Goal: Information Seeking & Learning: Learn about a topic

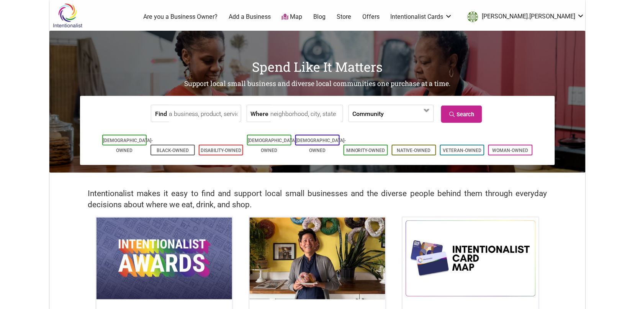
click at [213, 115] on input "Find" at bounding box center [204, 113] width 70 height 17
click at [207, 136] on div "Seattle Pops" at bounding box center [202, 131] width 59 height 15
type input "Seattle Pops"
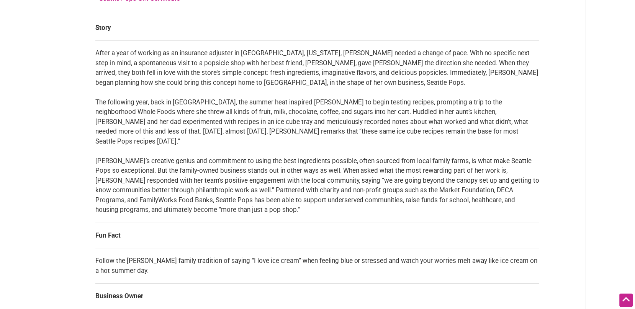
scroll to position [439, 0]
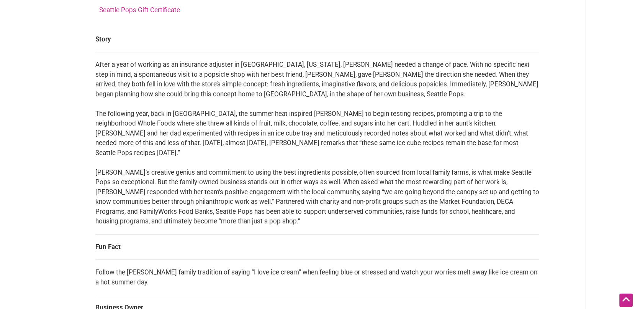
click at [176, 207] on td "After a year of working as an insurance adjuster in Birmingham, Alabama, Megan …" at bounding box center [317, 143] width 445 height 182
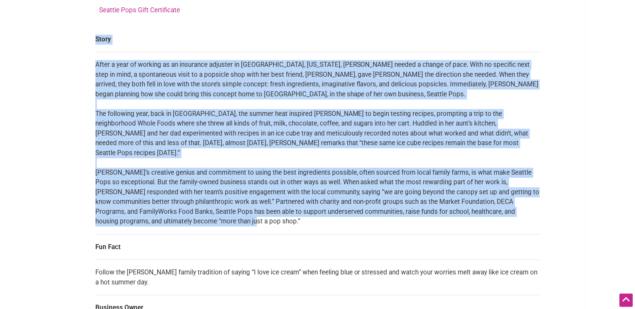
drag, startPoint x: 177, startPoint y: 211, endPoint x: 94, endPoint y: 67, distance: 166.1
click at [94, 67] on div "All photos (11) Asian-Owned Family-Owned LGBTQ-Owned Woman-Owned Category: Dess…" at bounding box center [318, 75] width 460 height 871
click at [96, 69] on td "After a year of working as an insurance adjuster in Birmingham, Alabama, Megan …" at bounding box center [317, 143] width 445 height 182
drag, startPoint x: 97, startPoint y: 63, endPoint x: 181, endPoint y: 211, distance: 169.8
click at [178, 212] on td "After a year of working as an insurance adjuster in Birmingham, Alabama, Megan …" at bounding box center [317, 143] width 445 height 182
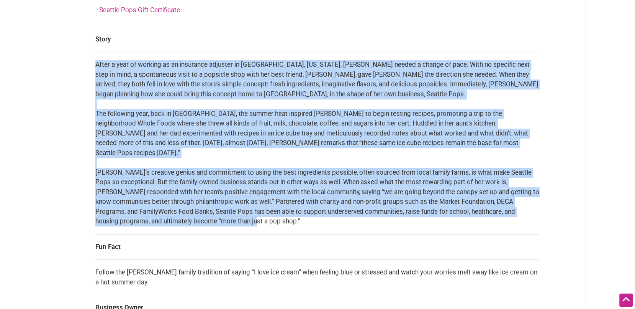
copy td "After a year of working as an insurance adjuster in Birmingham, Alabama, Megan …"
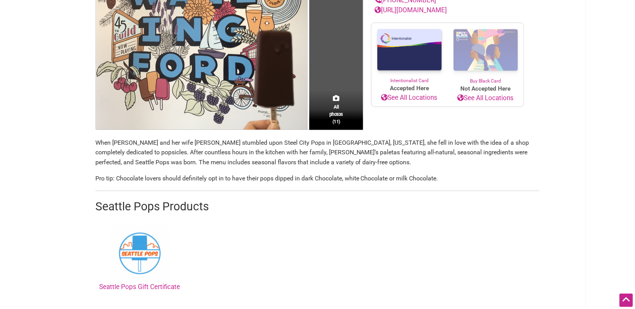
scroll to position [0, 0]
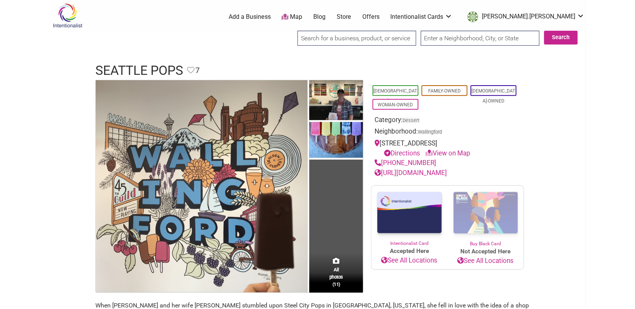
click at [333, 38] on input "search" at bounding box center [357, 38] width 119 height 15
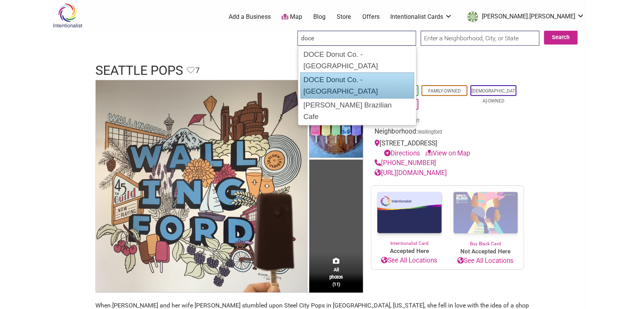
click at [332, 72] on div "DOCE Donut Co. - [GEOGRAPHIC_DATA]" at bounding box center [357, 85] width 114 height 26
type input "DOCE Donut Co. - [GEOGRAPHIC_DATA]"
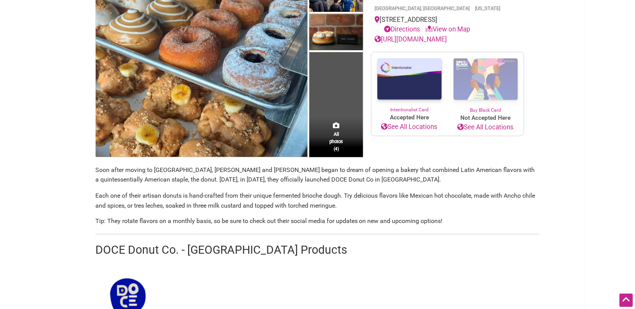
scroll to position [181, 0]
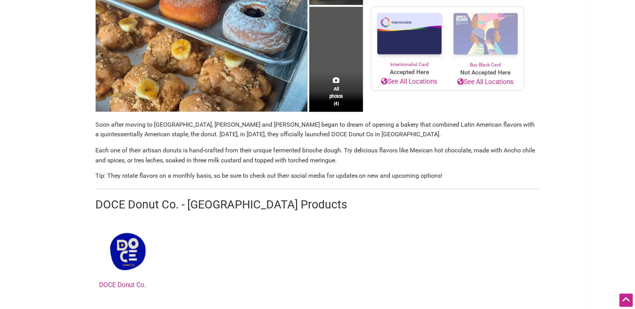
drag, startPoint x: 96, startPoint y: 125, endPoint x: 473, endPoint y: 173, distance: 379.5
click at [473, 173] on section "Soon after moving to [GEOGRAPHIC_DATA], [PERSON_NAME] and [PERSON_NAME] began t…" at bounding box center [317, 207] width 445 height 174
copy section "Soon after moving to [GEOGRAPHIC_DATA], [PERSON_NAME] and [PERSON_NAME] began t…"
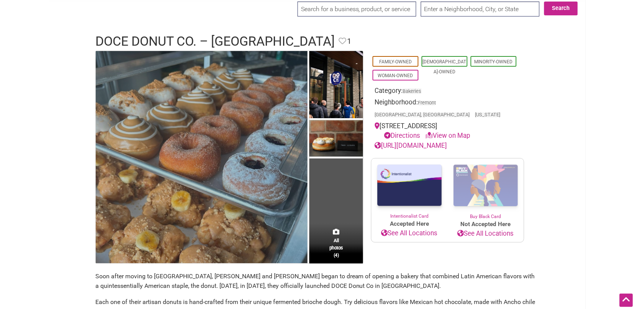
scroll to position [0, 0]
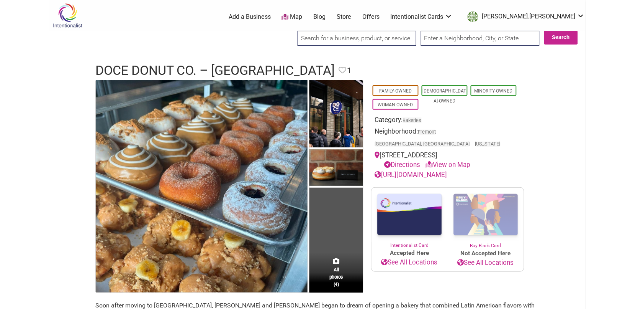
click at [334, 41] on input "search" at bounding box center [357, 38] width 119 height 15
type input "i"
click at [338, 41] on input "mighty o" at bounding box center [357, 38] width 119 height 15
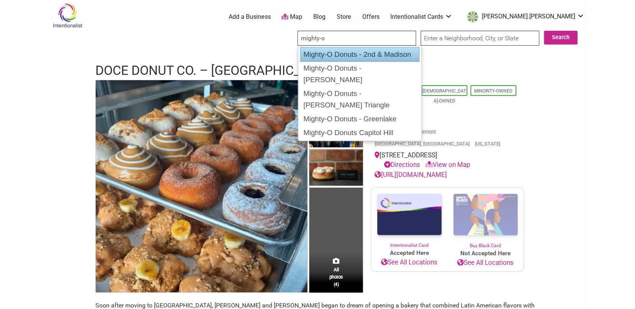
click at [343, 57] on div "Mighty-O Donuts - 2nd & Madison" at bounding box center [360, 54] width 120 height 15
type input "Mighty-O Donuts - 2nd & Madison"
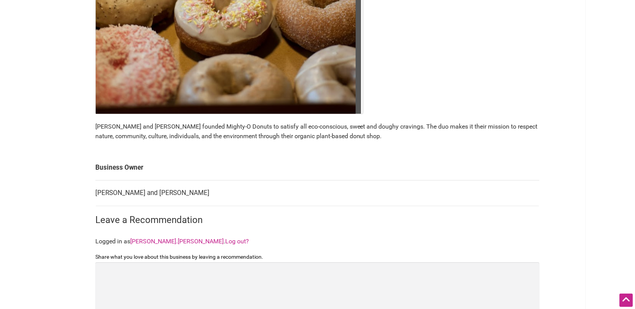
scroll to position [439, 0]
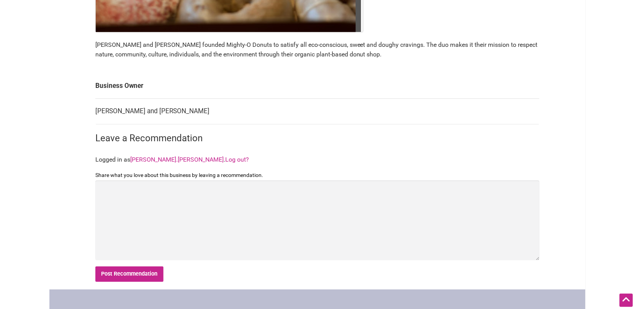
click at [263, 53] on p "Ryan Kellner and Megan Helmer founded Mighty-O Donuts to satisfy all eco-consci…" at bounding box center [317, 50] width 445 height 20
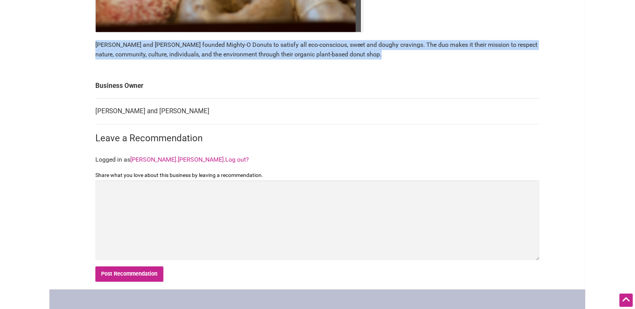
click at [263, 53] on p "Ryan Kellner and Megan Helmer founded Mighty-O Donuts to satisfy all eco-consci…" at bounding box center [317, 50] width 445 height 20
copy section "Ryan Kellner and Megan Helmer founded Mighty-O Donuts to satisfy all eco-consci…"
